Goal: Information Seeking & Learning: Learn about a topic

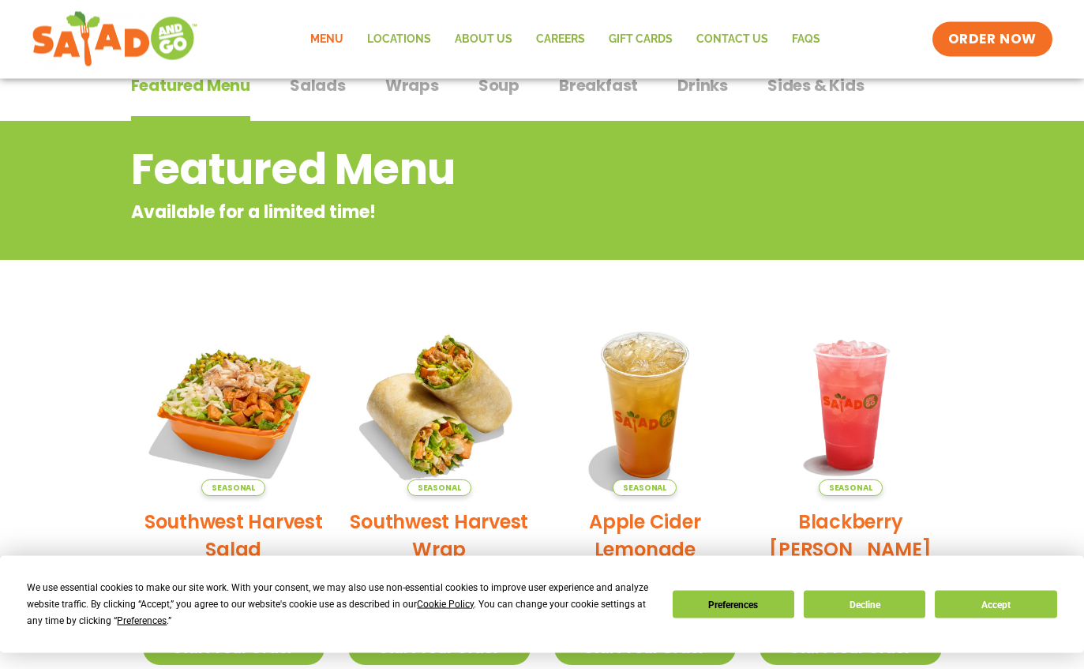
scroll to position [81, 0]
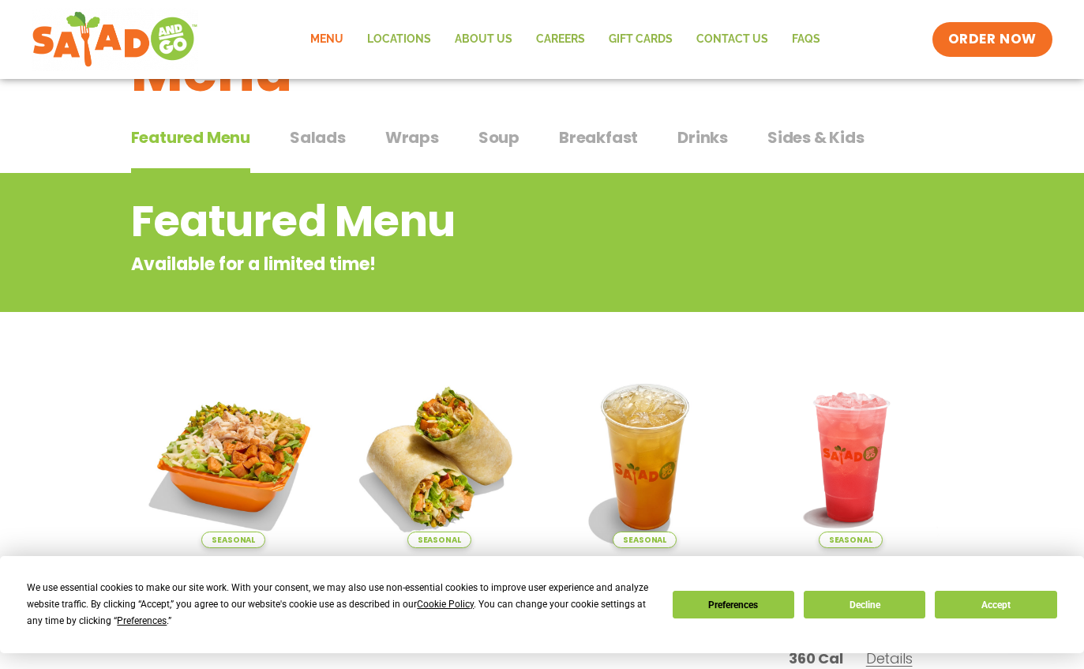
click at [318, 149] on button "Salads Salads" at bounding box center [318, 150] width 56 height 48
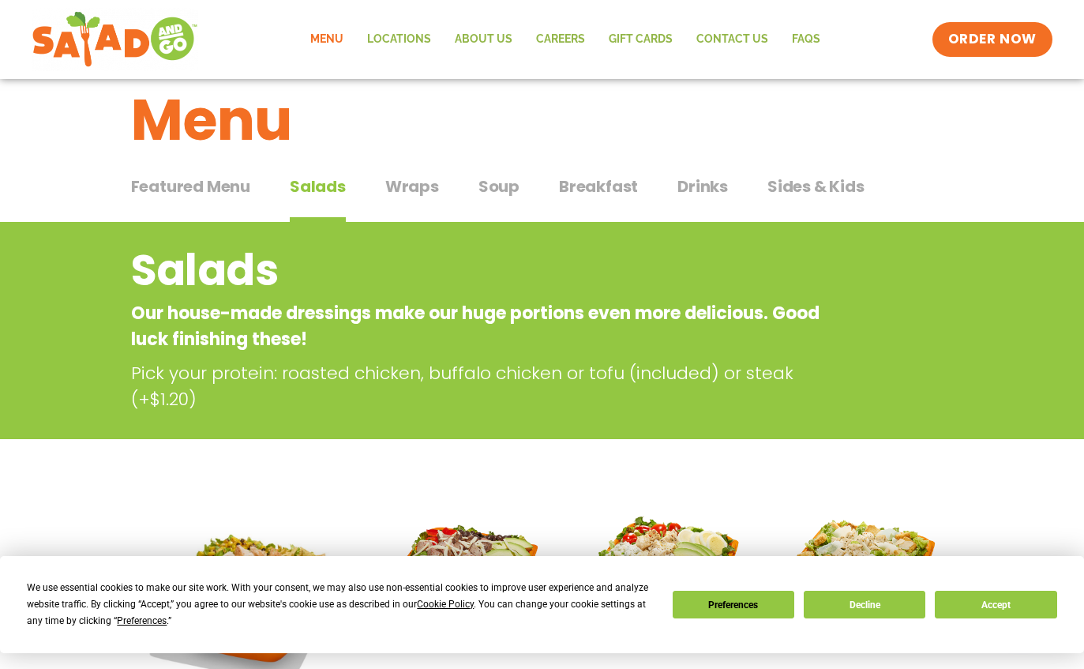
scroll to position [35, 0]
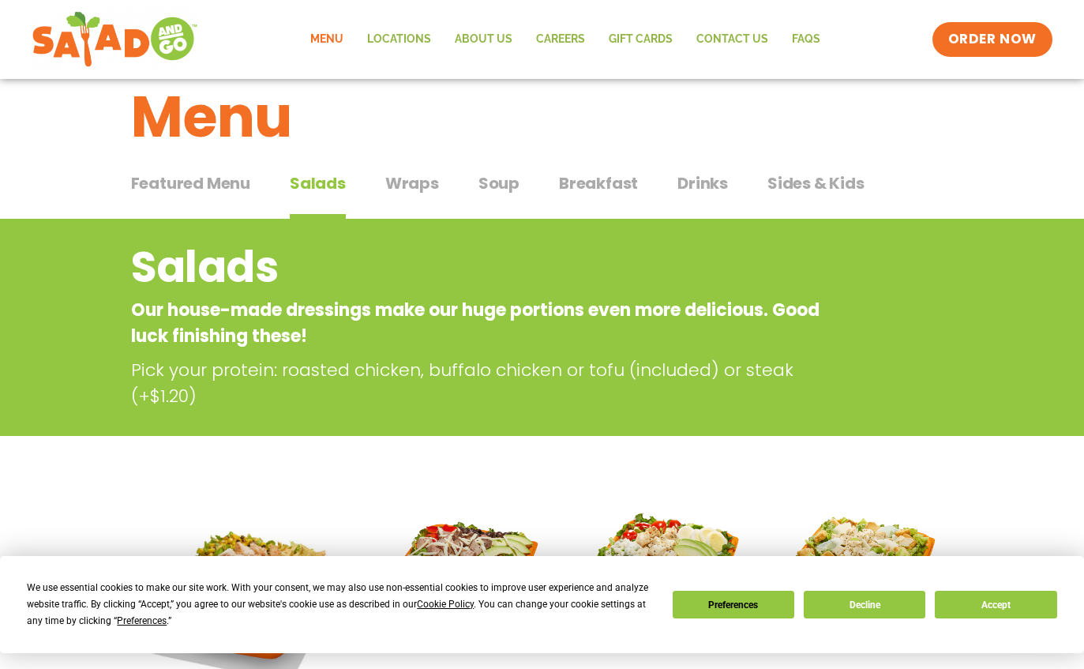
click at [383, 182] on div "Featured Menu Featured Menu Salads Salads Wraps Wraps Soup Soup Breakfast Break…" at bounding box center [542, 193] width 823 height 54
click at [422, 197] on button "Wraps Wraps" at bounding box center [412, 195] width 54 height 48
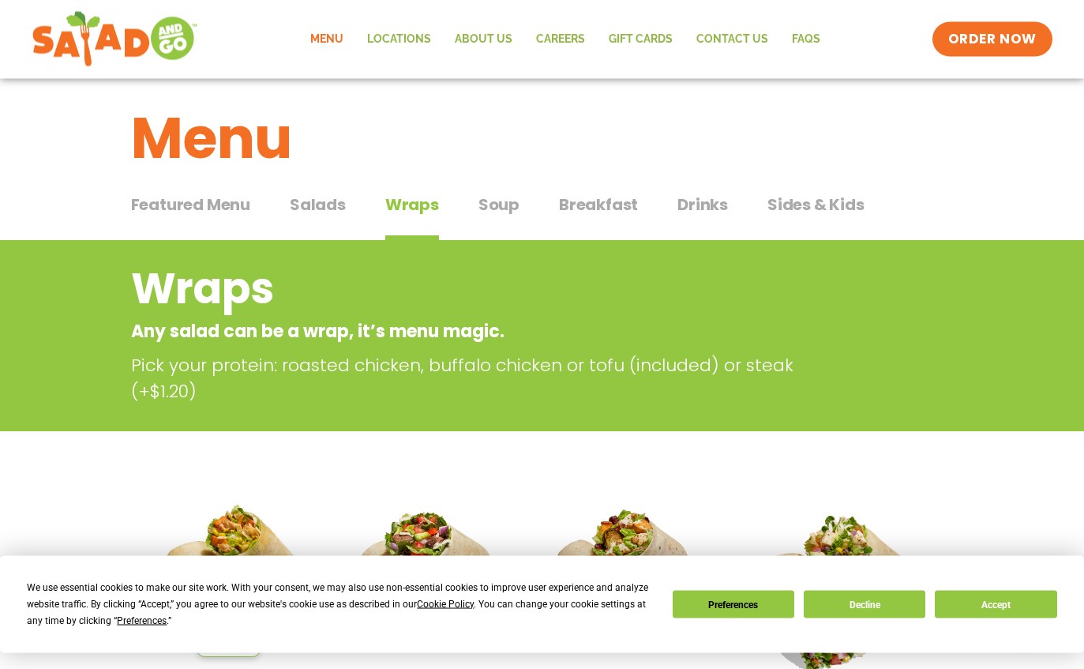
scroll to position [13, 0]
click at [496, 205] on span "Soup" at bounding box center [499, 205] width 41 height 24
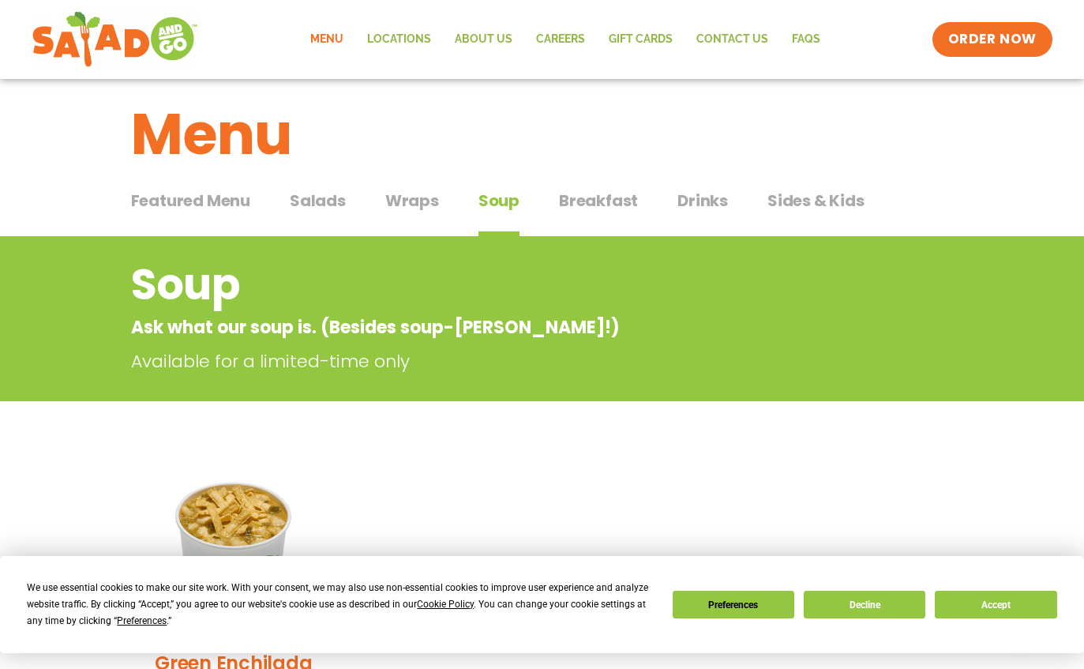
scroll to position [18, 0]
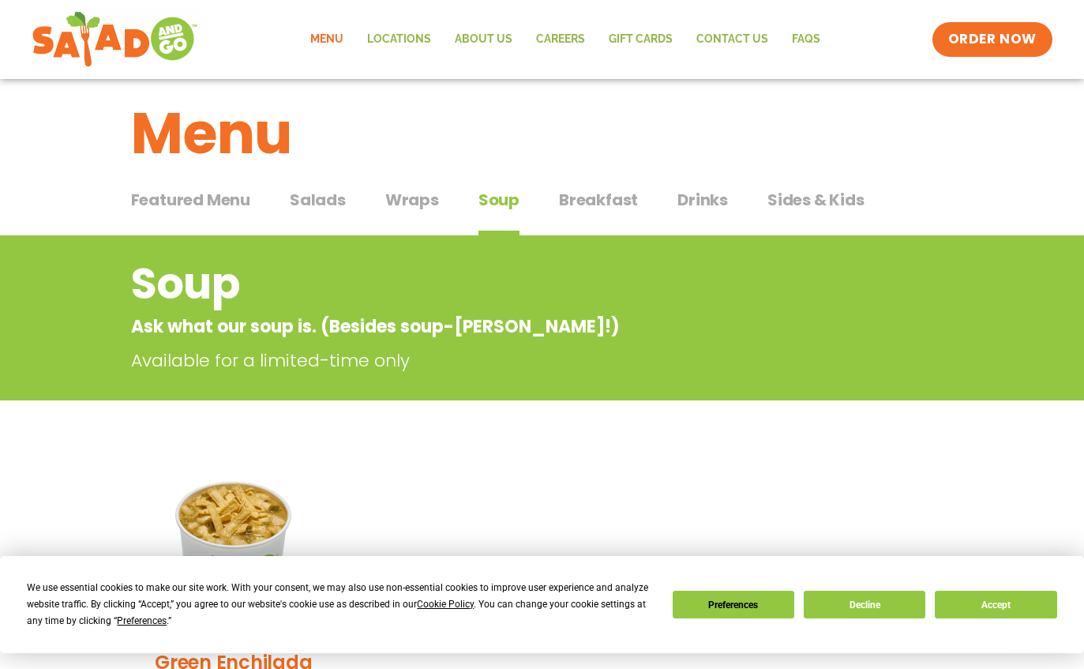
click at [639, 205] on div "Featured Menu Featured Menu Salads Salads Wraps Wraps Soup Soup Breakfast Break…" at bounding box center [542, 209] width 823 height 54
click at [592, 182] on div "Menu" at bounding box center [542, 122] width 1084 height 122
click at [595, 201] on span "Breakfast" at bounding box center [598, 200] width 79 height 24
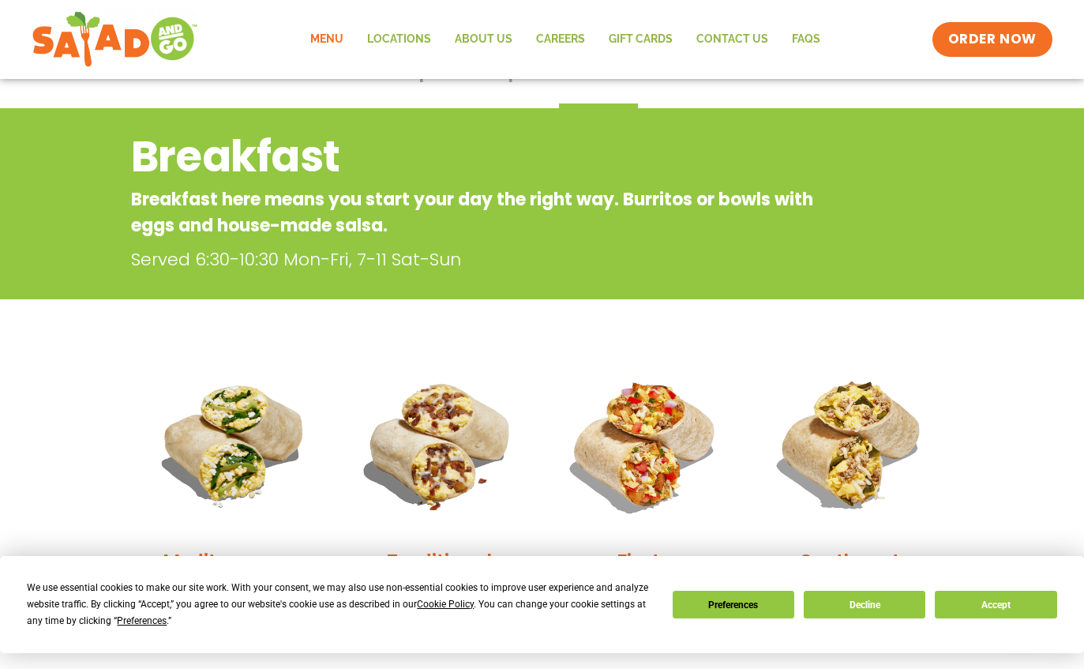
scroll to position [117, 0]
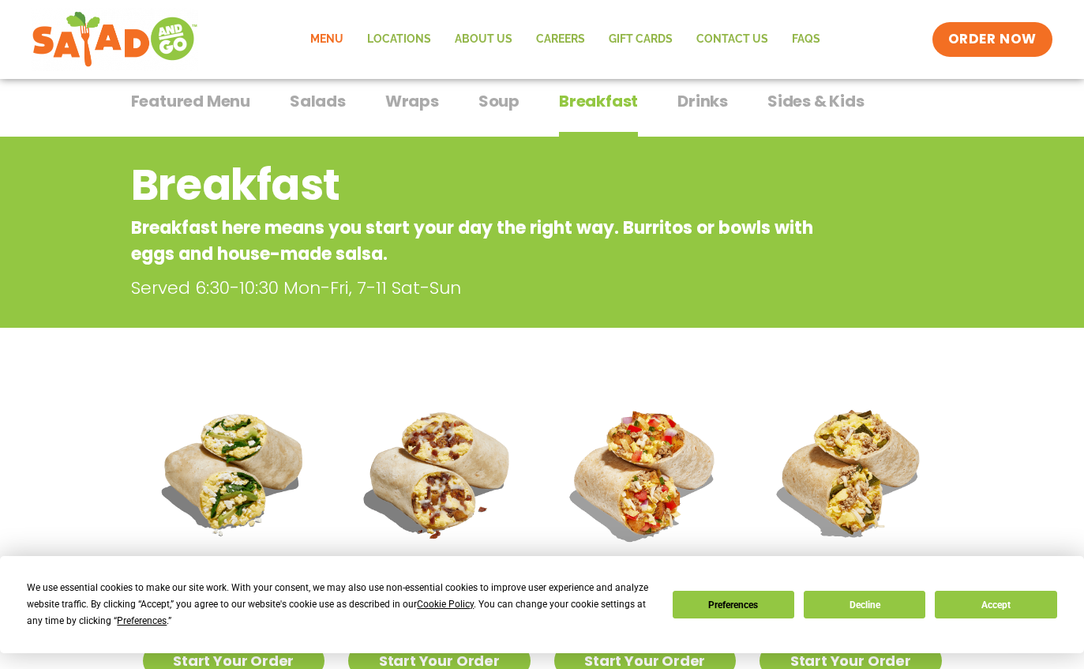
click at [711, 133] on button "Drinks Drinks" at bounding box center [703, 113] width 51 height 48
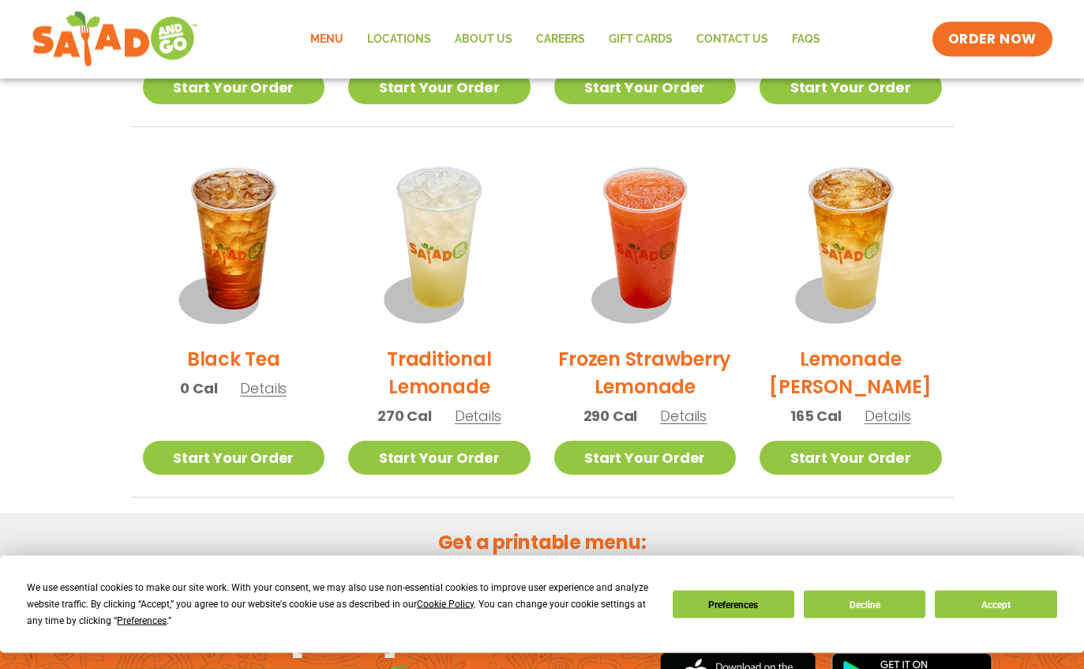
scroll to position [1054, 0]
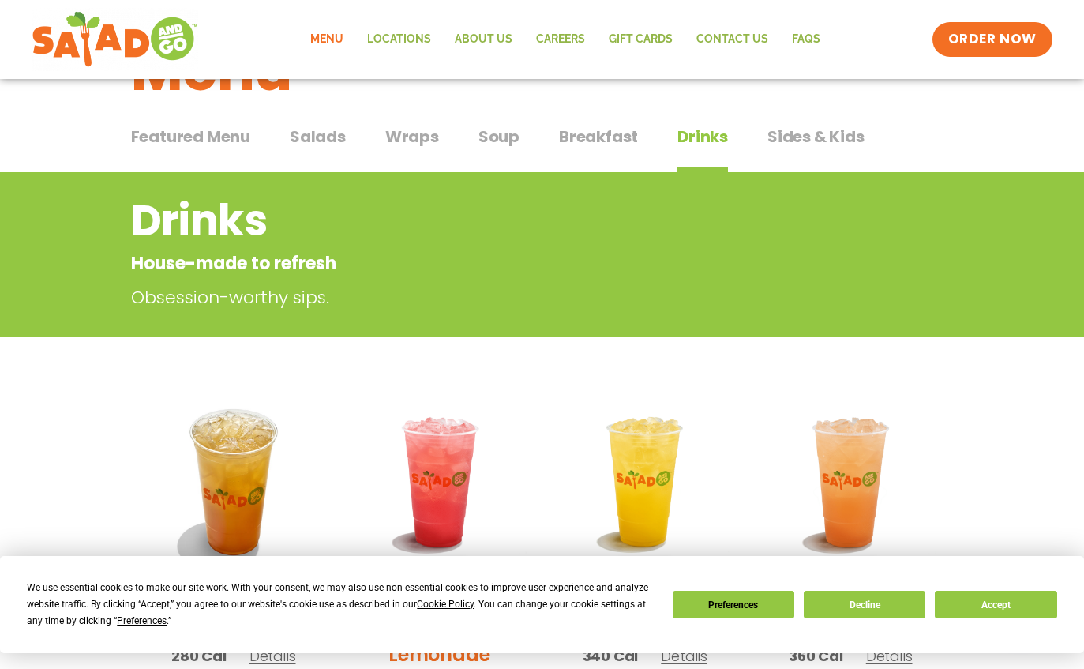
click at [790, 126] on span "Sides & Kids" at bounding box center [816, 137] width 97 height 24
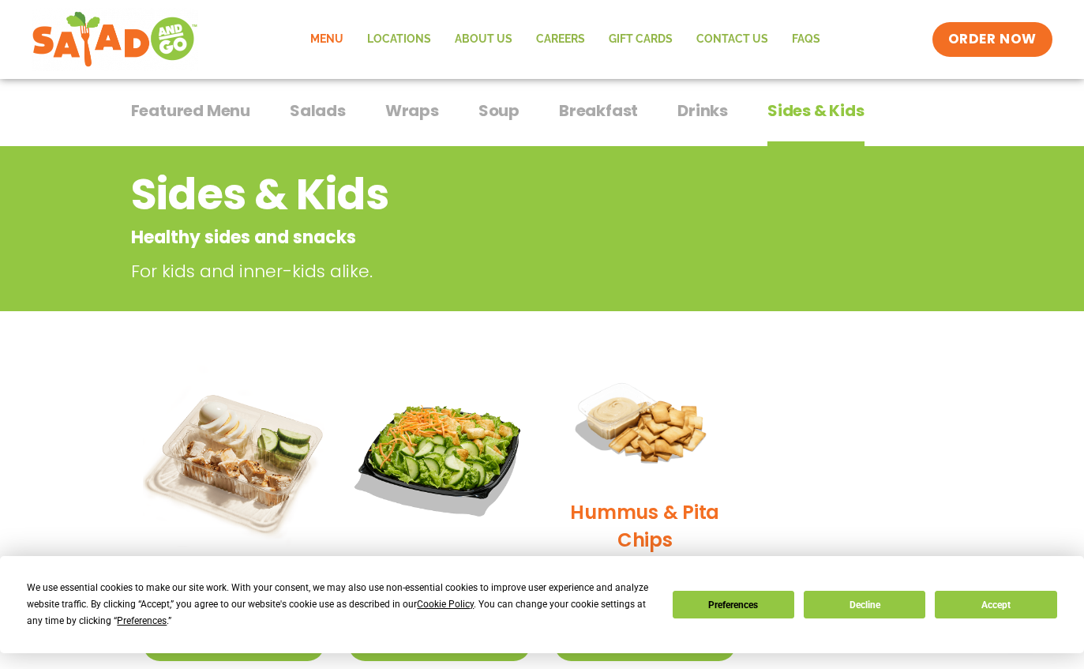
scroll to position [75, 0]
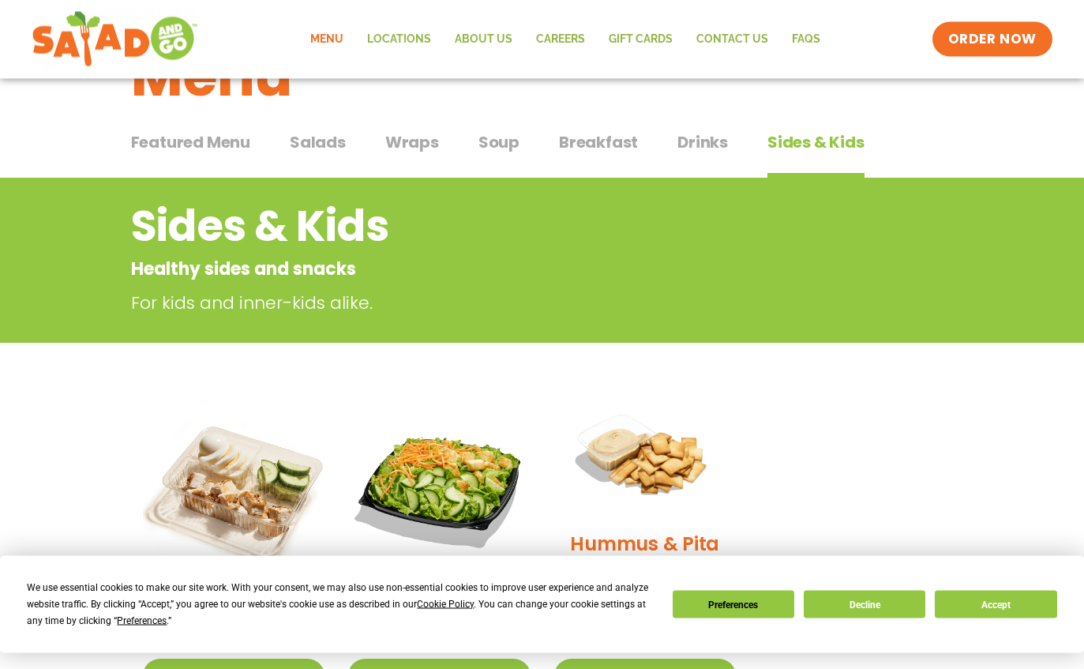
click at [179, 137] on span "Featured Menu" at bounding box center [190, 143] width 119 height 24
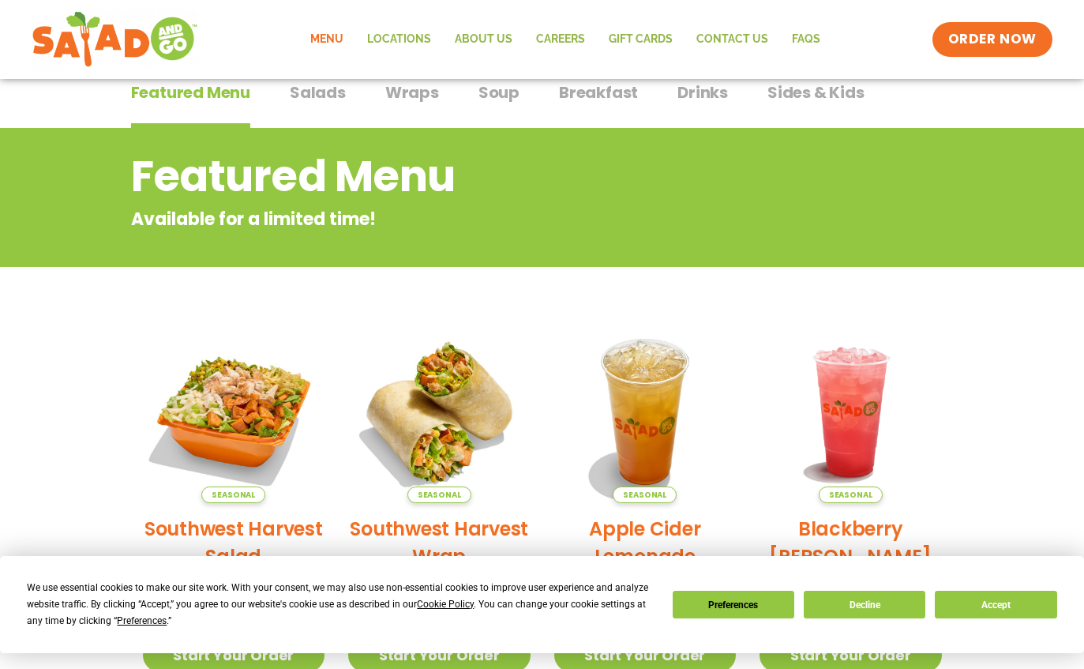
scroll to position [126, 0]
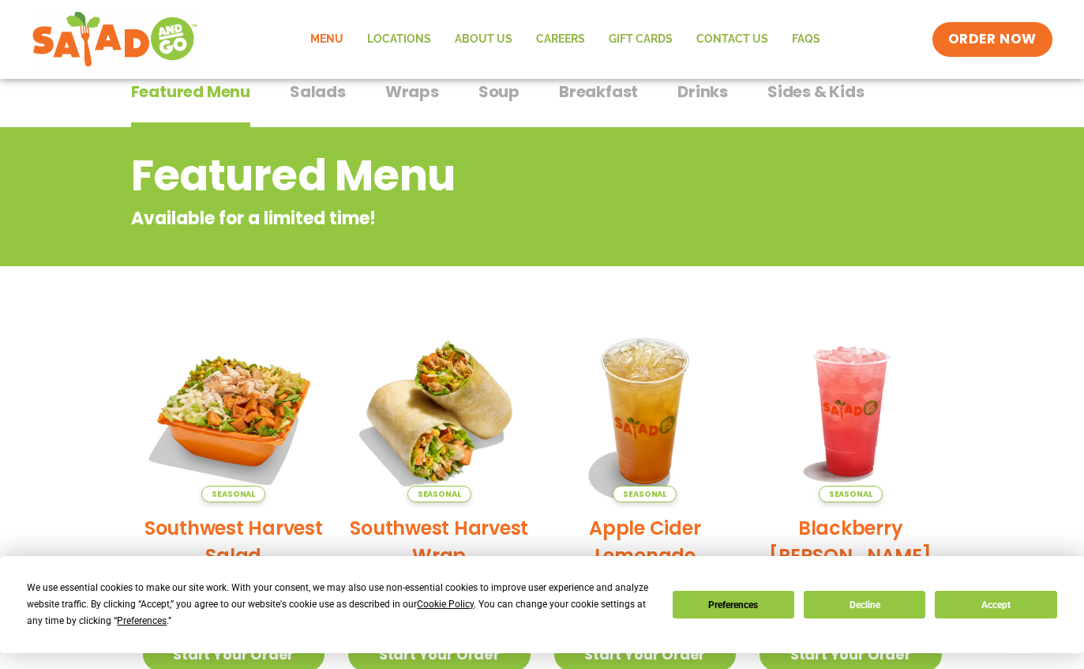
click at [322, 92] on span "Salads" at bounding box center [318, 92] width 56 height 24
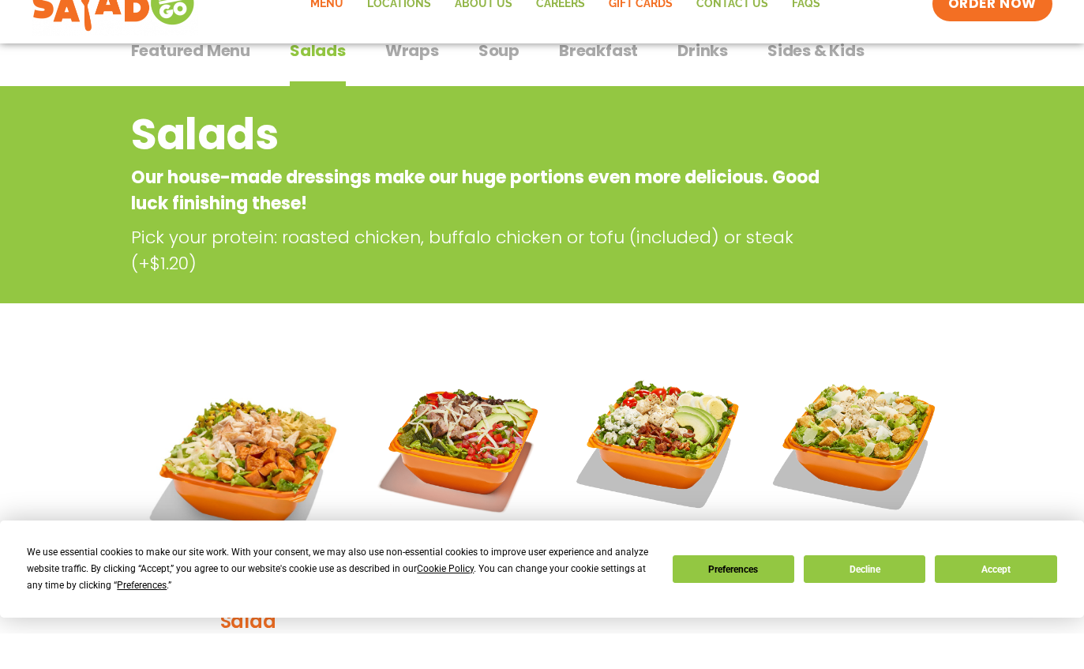
scroll to position [167, 0]
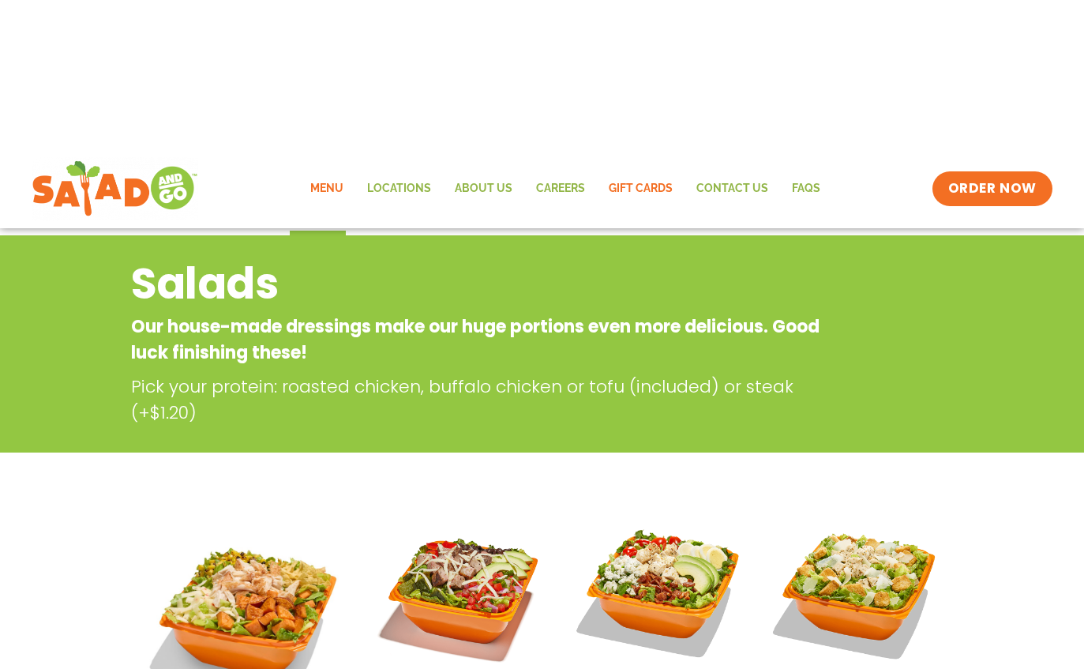
scroll to position [18, 0]
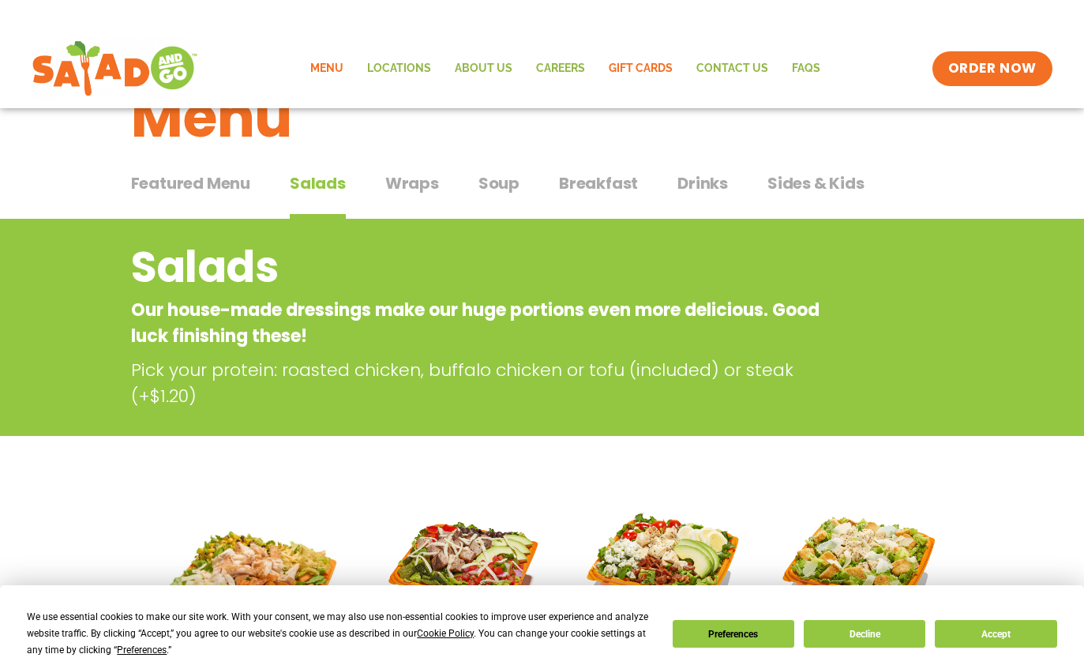
scroll to position [35, 0]
